Goal: Information Seeking & Learning: Learn about a topic

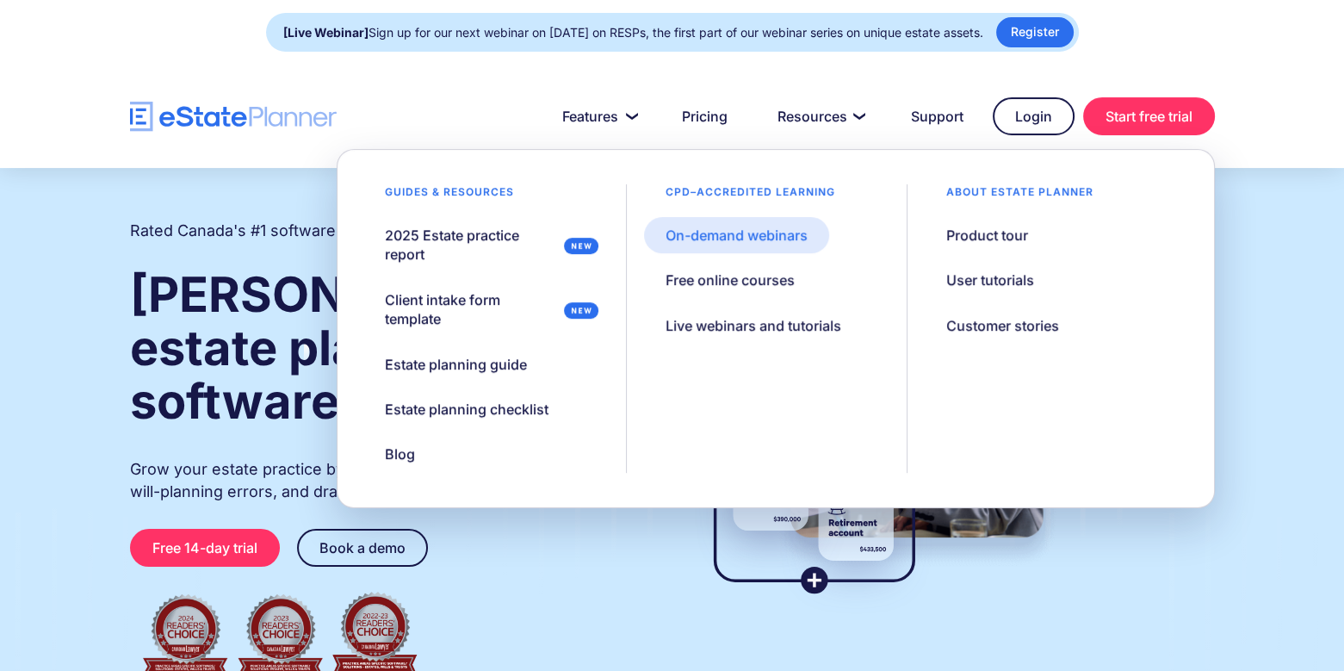
click at [792, 237] on div "On-demand webinars" at bounding box center [737, 235] width 142 height 19
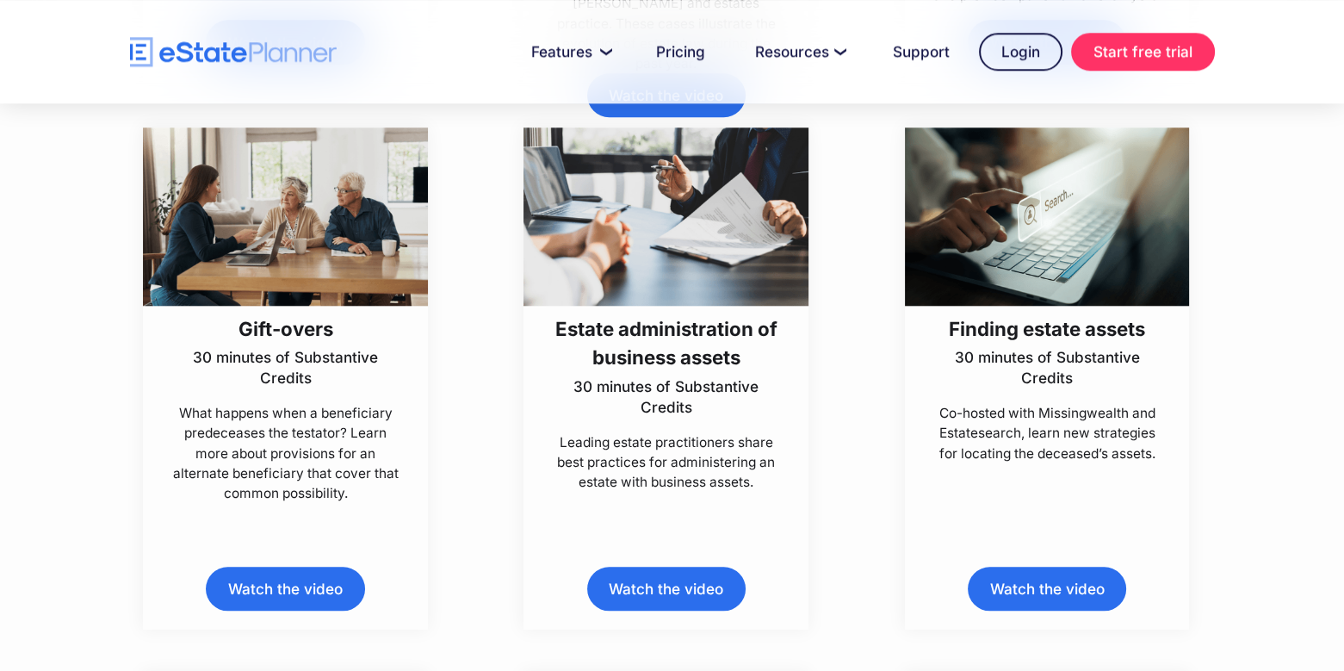
scroll to position [2090, 0]
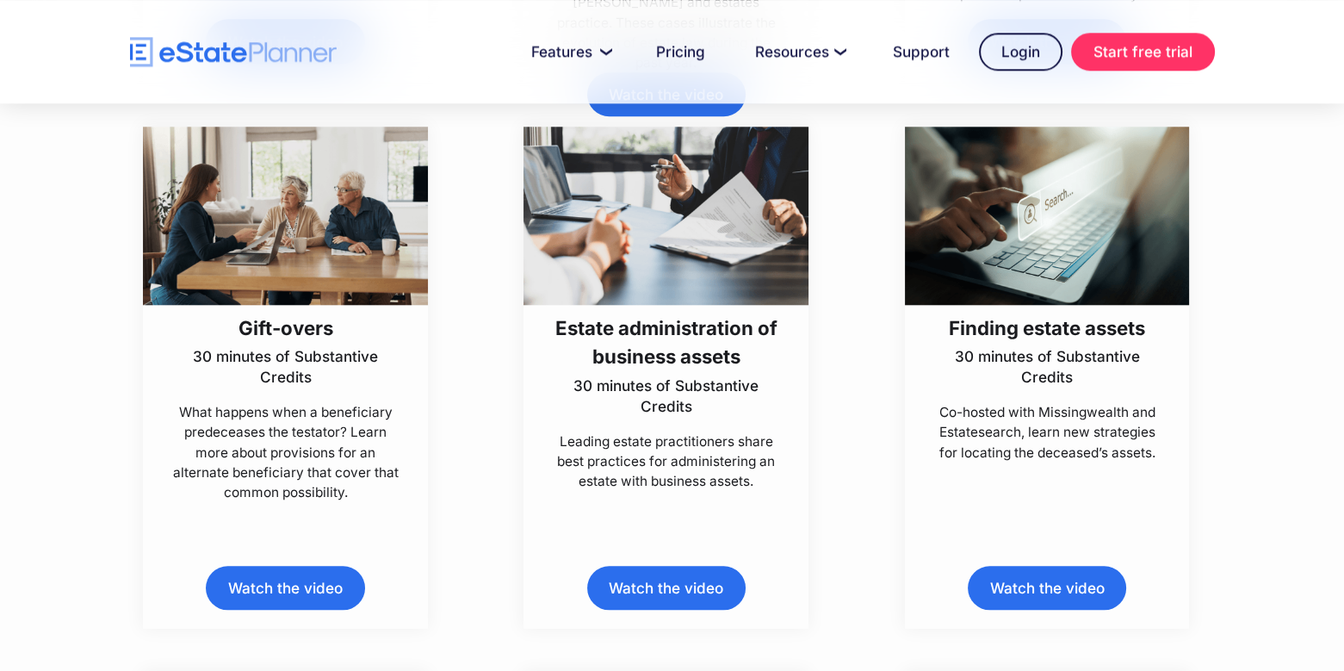
click at [299, 584] on link "Watch the video" at bounding box center [285, 588] width 158 height 44
